Goal: Information Seeking & Learning: Learn about a topic

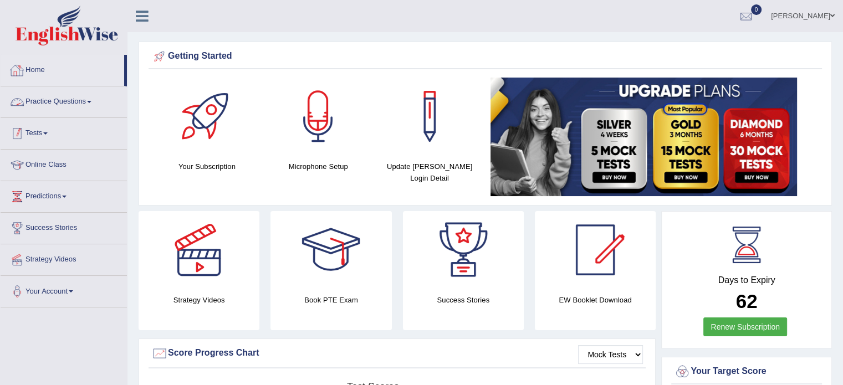
click at [51, 101] on link "Practice Questions" at bounding box center [64, 100] width 126 height 28
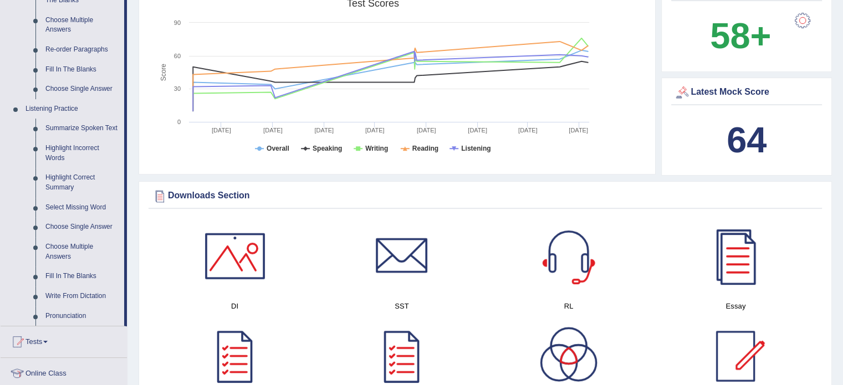
scroll to position [443, 0]
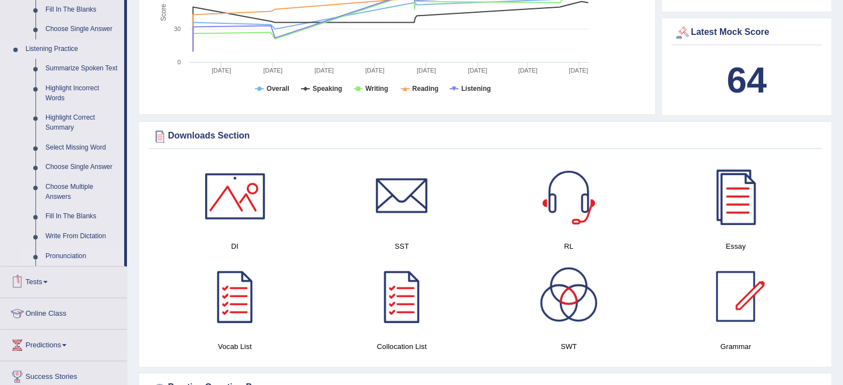
click at [78, 256] on link "Pronunciation" at bounding box center [82, 257] width 84 height 20
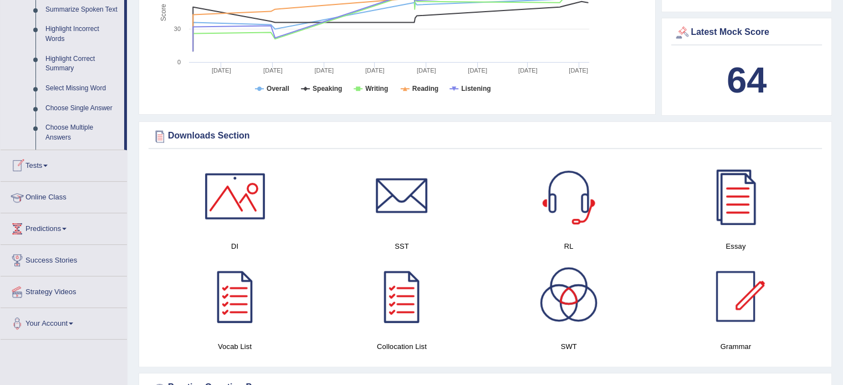
scroll to position [185, 0]
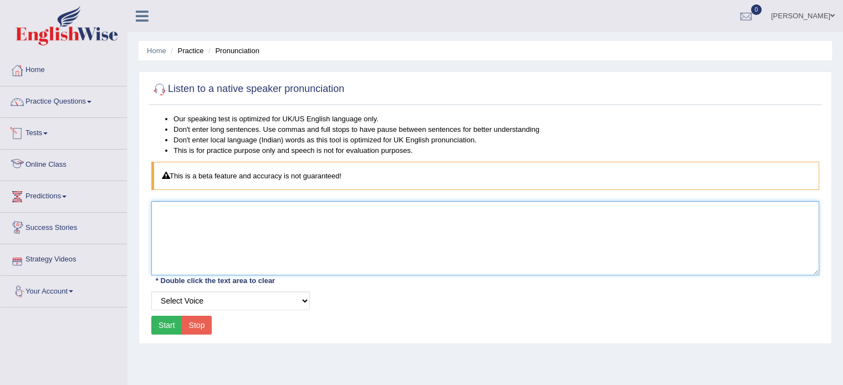
click at [255, 223] on textarea at bounding box center [485, 238] width 668 height 74
type textarea "glaciers"
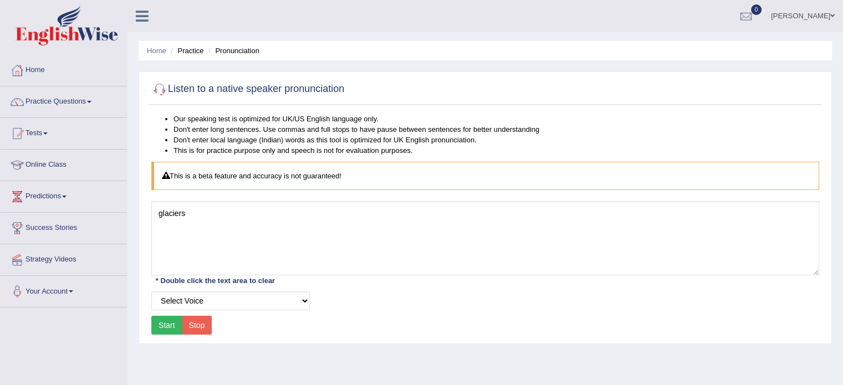
click at [162, 332] on button "Start" at bounding box center [166, 325] width 31 height 19
click at [167, 325] on button "Start" at bounding box center [166, 325] width 31 height 19
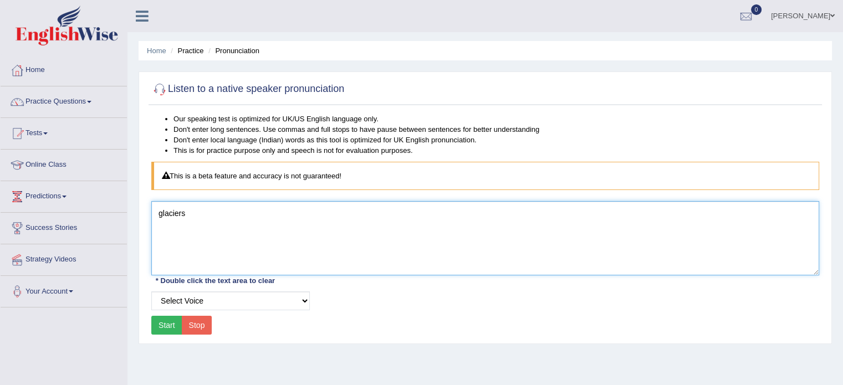
drag, startPoint x: 197, startPoint y: 210, endPoint x: 145, endPoint y: 212, distance: 52.7
click at [145, 212] on div "Listen to a native speaker pronunciation Our speaking test is optimized for UK/…" at bounding box center [485, 207] width 693 height 273
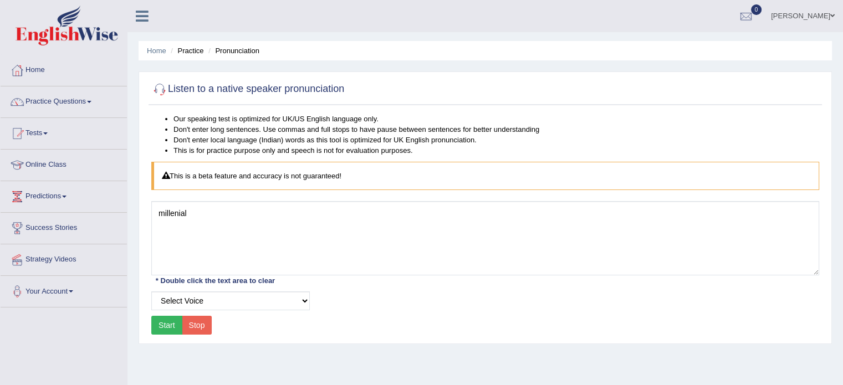
click at [169, 325] on button "Start" at bounding box center [166, 325] width 31 height 19
click at [172, 325] on button "Start" at bounding box center [166, 325] width 31 height 19
click at [161, 322] on button "Start" at bounding box center [166, 325] width 31 height 19
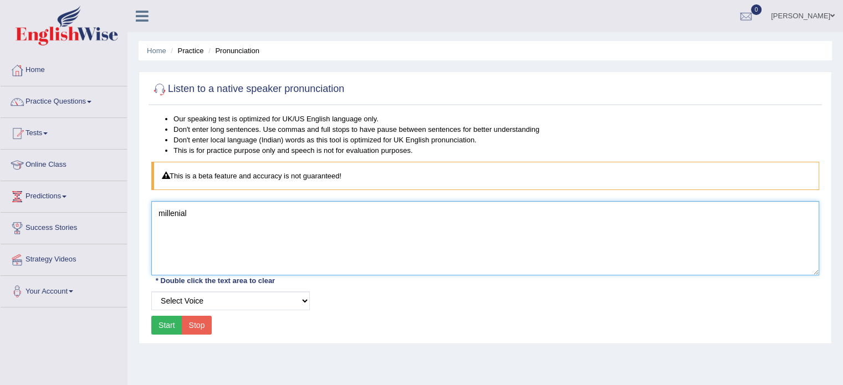
drag, startPoint x: 208, startPoint y: 219, endPoint x: 124, endPoint y: 226, distance: 84.5
click at [124, 226] on div "Toggle navigation Home Practice Questions Speaking Practice Read Aloud Repeat S…" at bounding box center [421, 288] width 843 height 576
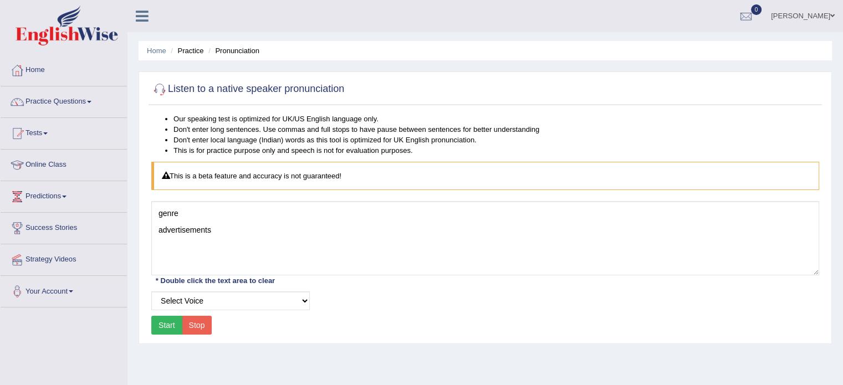
click at [168, 319] on button "Start" at bounding box center [166, 325] width 31 height 19
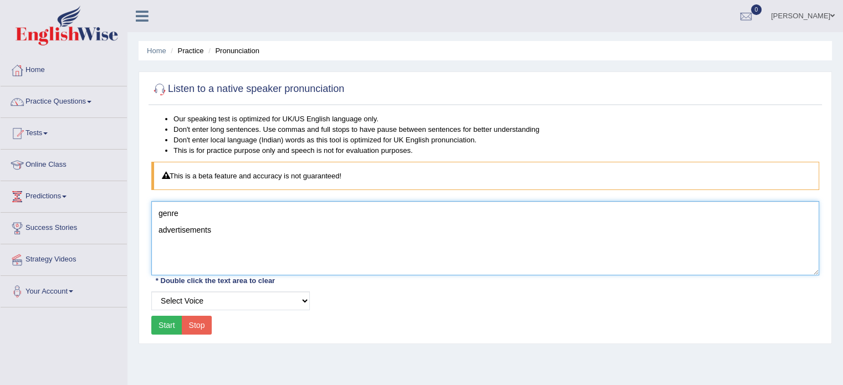
drag, startPoint x: 217, startPoint y: 227, endPoint x: 106, endPoint y: 223, distance: 111.5
click at [109, 224] on div "Toggle navigation Home Practice Questions Speaking Practice Read Aloud Repeat S…" at bounding box center [421, 288] width 843 height 576
type textarea "genre"
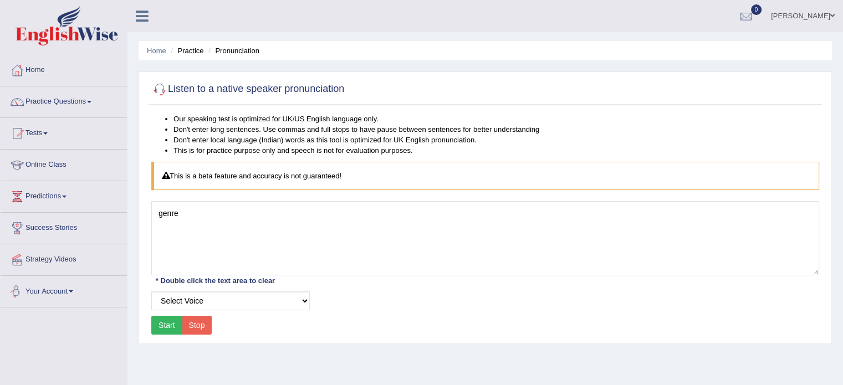
click at [162, 323] on button "Start" at bounding box center [166, 325] width 31 height 19
click at [164, 330] on button "Start" at bounding box center [166, 325] width 31 height 19
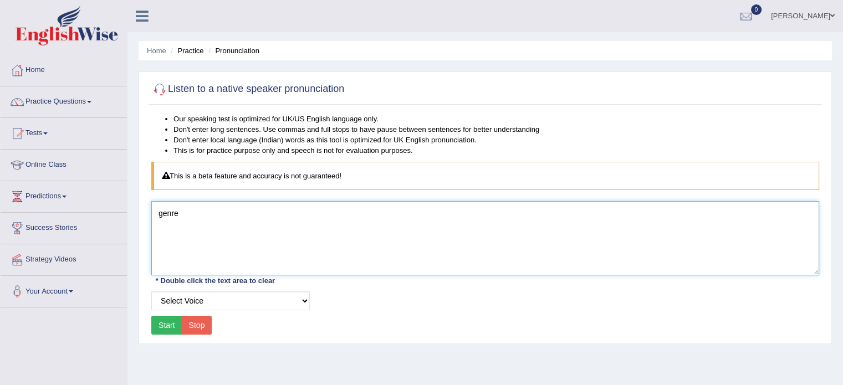
drag, startPoint x: 182, startPoint y: 211, endPoint x: 137, endPoint y: 212, distance: 44.9
click at [137, 212] on div "Home Practice Pronunciation Listen to a native speaker pronunciation Our speaki…" at bounding box center [484, 277] width 715 height 554
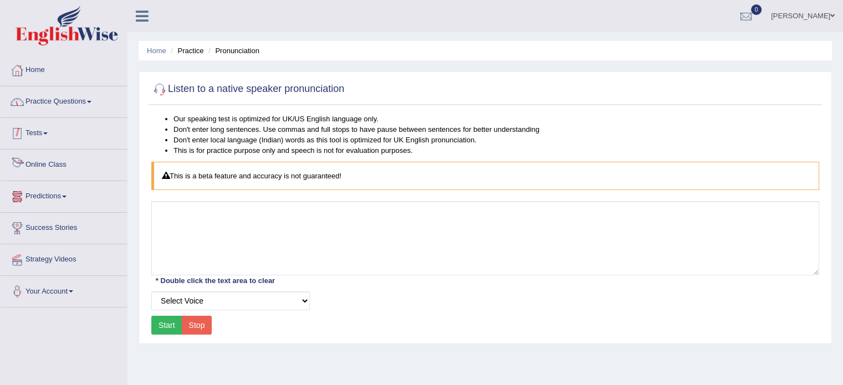
click at [54, 99] on link "Practice Questions" at bounding box center [64, 100] width 126 height 28
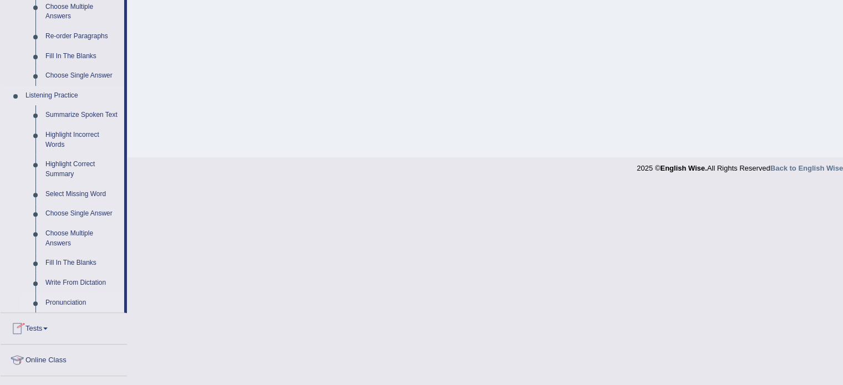
scroll to position [499, 0]
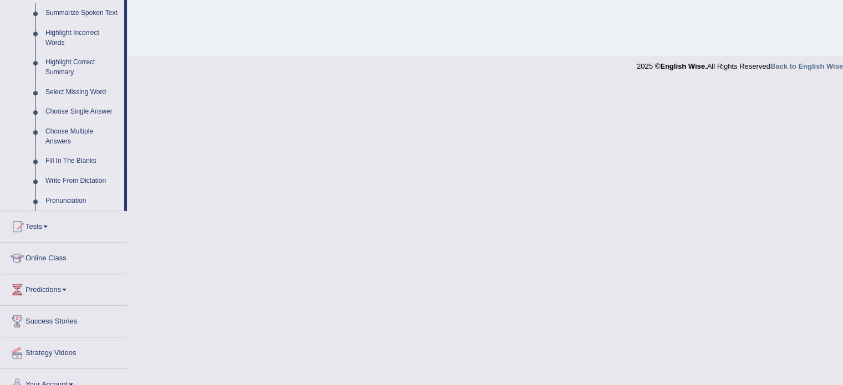
click at [65, 180] on link "Write From Dictation" at bounding box center [82, 181] width 84 height 20
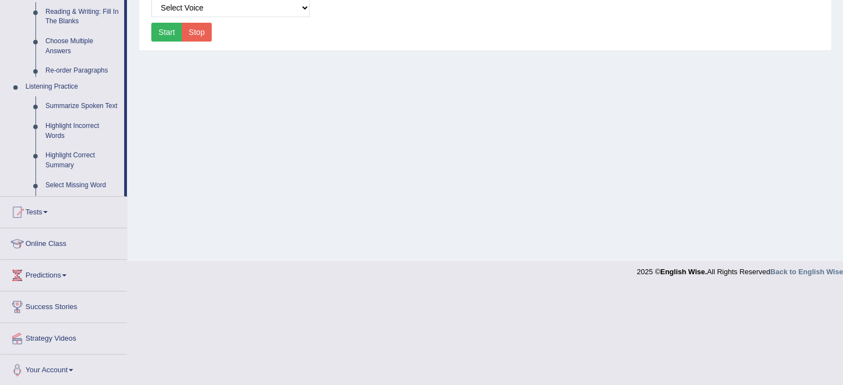
scroll to position [197, 0]
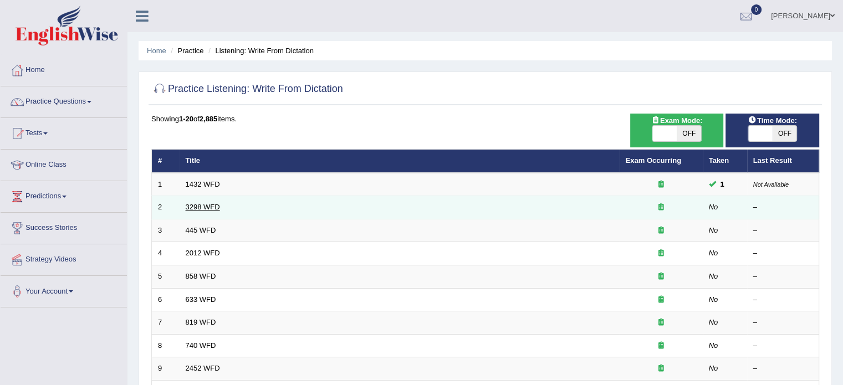
click at [202, 204] on link "3298 WFD" at bounding box center [203, 207] width 34 height 8
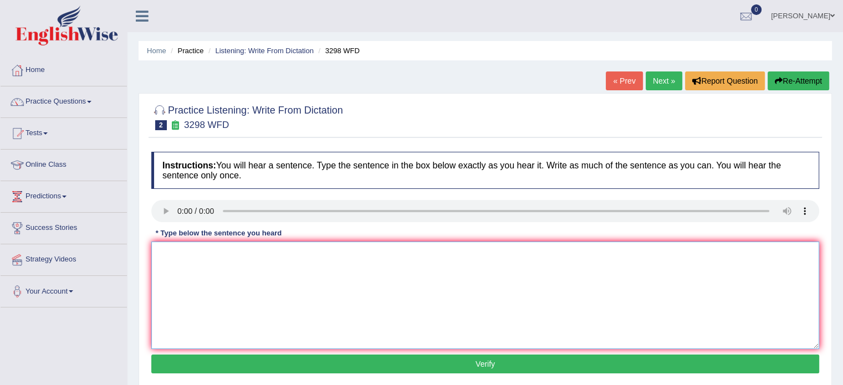
click at [275, 278] on textarea at bounding box center [485, 296] width 668 height 108
click at [202, 263] on textarea at bounding box center [485, 296] width 668 height 108
type textarea "T"
type textarea "Animals behaviour distinct to have similar aspect to humans."
click at [446, 360] on button "Verify" at bounding box center [485, 364] width 668 height 19
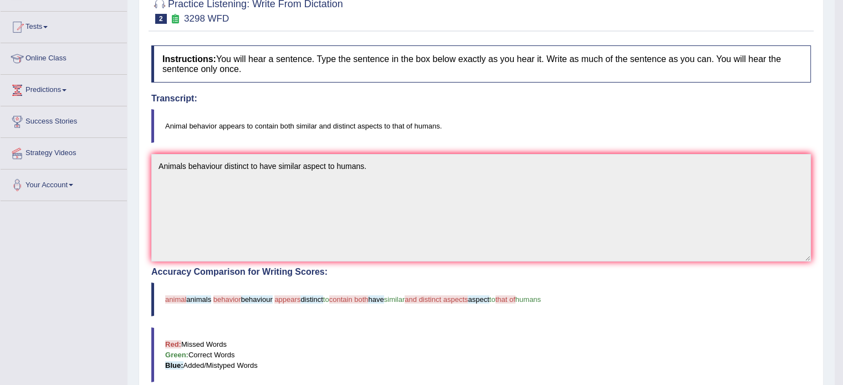
scroll to position [53, 0]
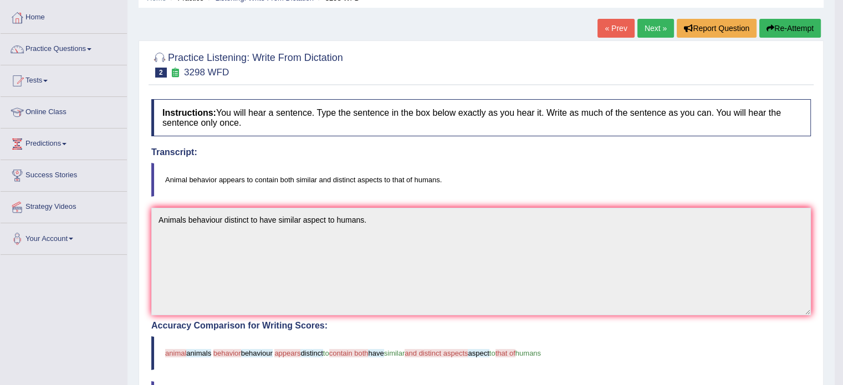
click at [787, 25] on button "Re-Attempt" at bounding box center [790, 28] width 62 height 19
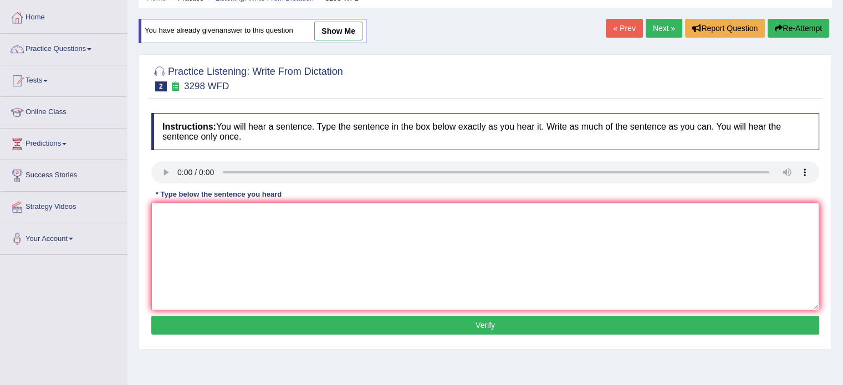
click at [293, 234] on textarea at bounding box center [485, 257] width 668 height 108
click at [213, 239] on textarea at bounding box center [485, 257] width 668 height 108
click at [225, 209] on textarea "Animals behaviours appears" at bounding box center [485, 257] width 668 height 108
click at [268, 217] on textarea "Animals behaviour appears" at bounding box center [485, 257] width 668 height 108
type textarea "Animals behaviour appears to have similar aspects to that of humans."
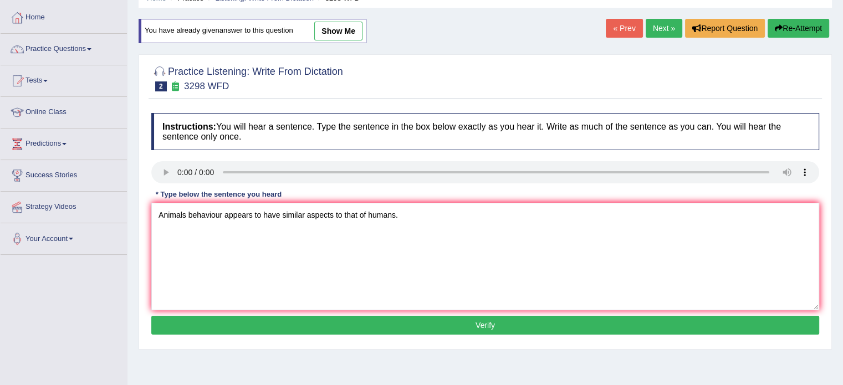
click at [225, 329] on button "Verify" at bounding box center [485, 325] width 668 height 19
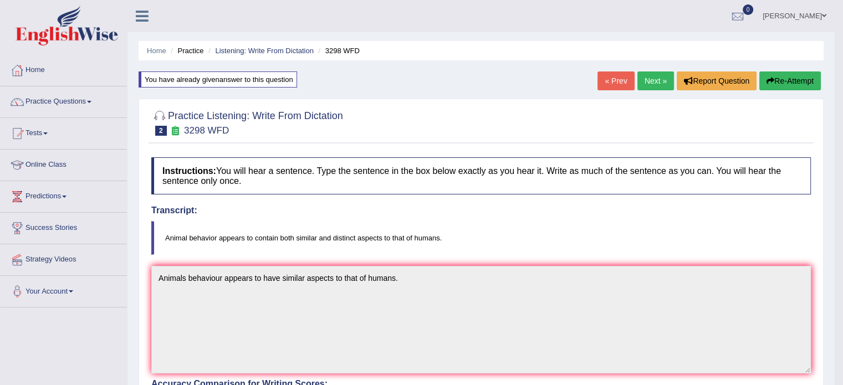
click at [644, 79] on link "Next »" at bounding box center [655, 80] width 37 height 19
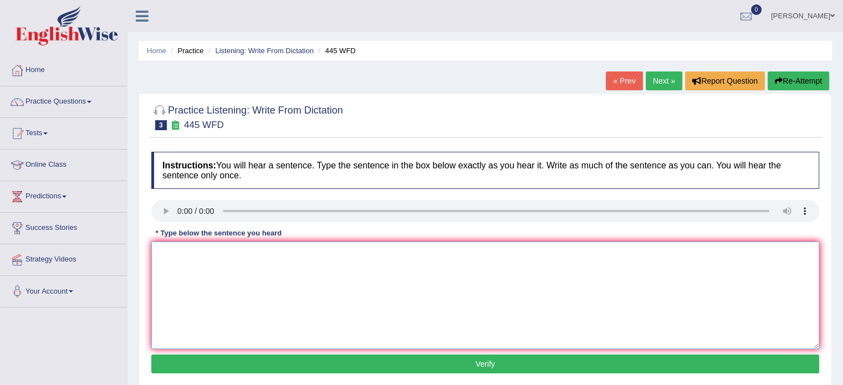
click at [191, 275] on textarea at bounding box center [485, 296] width 668 height 108
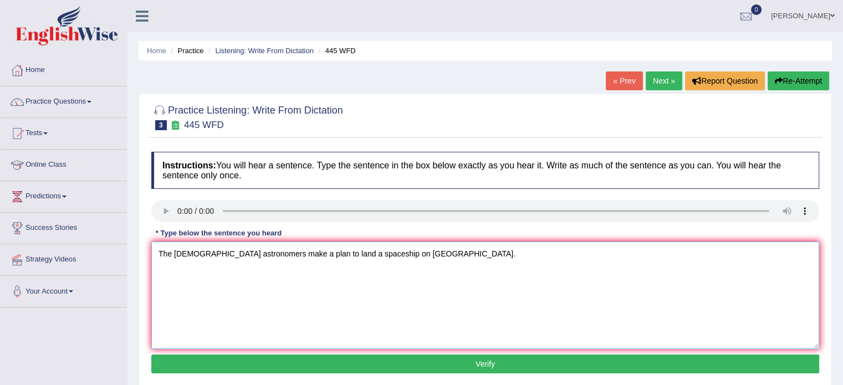
type textarea "The American astronomers make a plan to land a spaceship on Mars."
click at [421, 370] on button "Verify" at bounding box center [485, 364] width 668 height 19
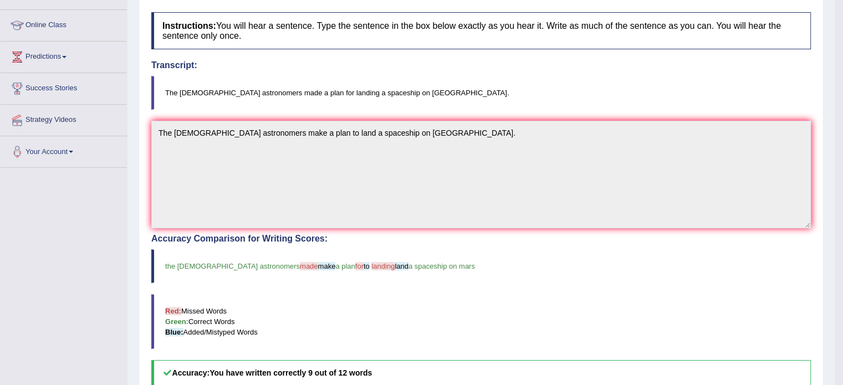
scroll to position [55, 0]
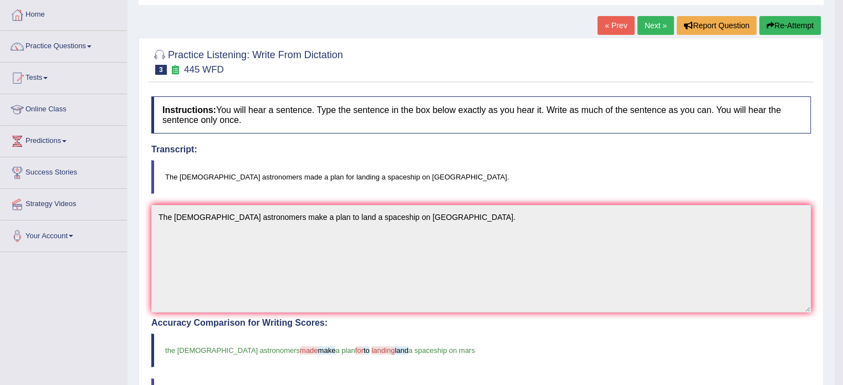
click at [653, 27] on link "Next »" at bounding box center [655, 25] width 37 height 19
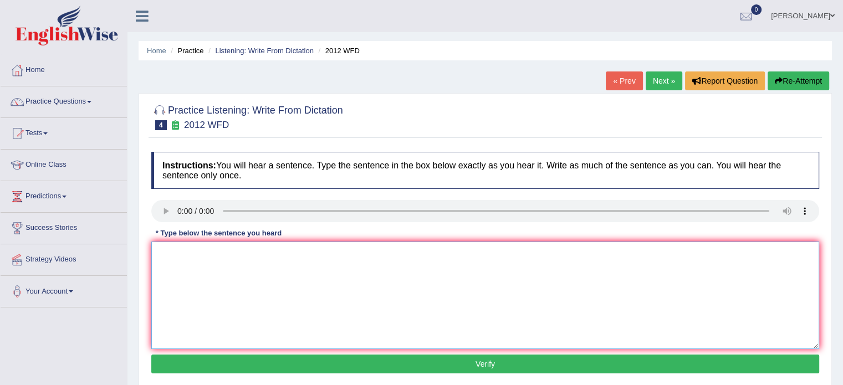
click at [232, 283] on textarea at bounding box center [485, 296] width 668 height 108
type textarea "There is a great deal of debate on this subject."
click at [244, 367] on button "Verify" at bounding box center [485, 364] width 668 height 19
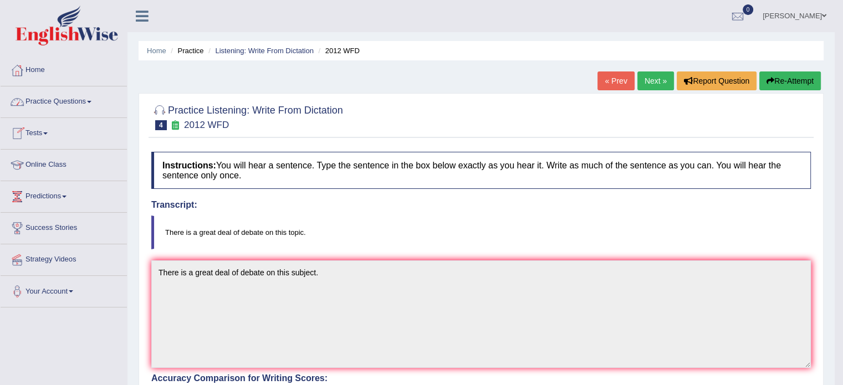
click at [38, 133] on link "Tests" at bounding box center [64, 132] width 126 height 28
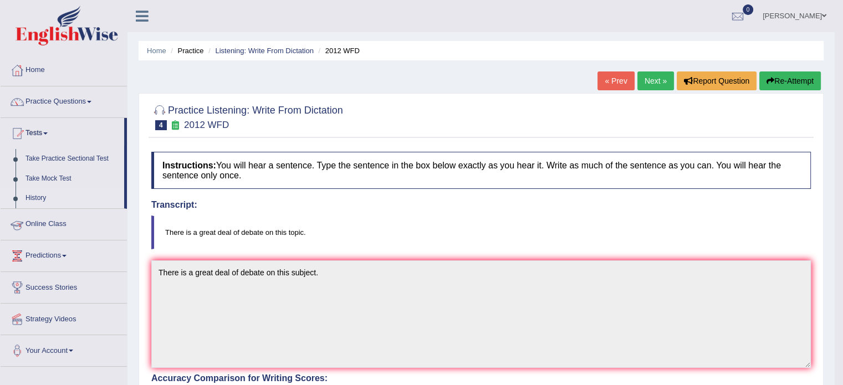
click at [34, 192] on link "History" at bounding box center [73, 198] width 104 height 20
